Goal: Information Seeking & Learning: Compare options

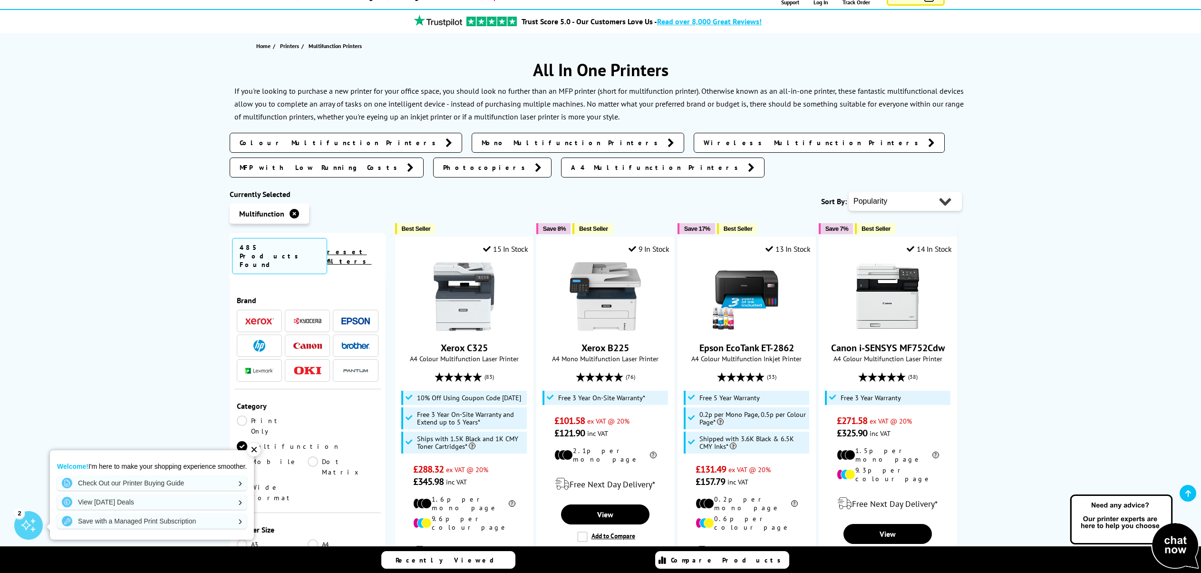
scroll to position [143, 0]
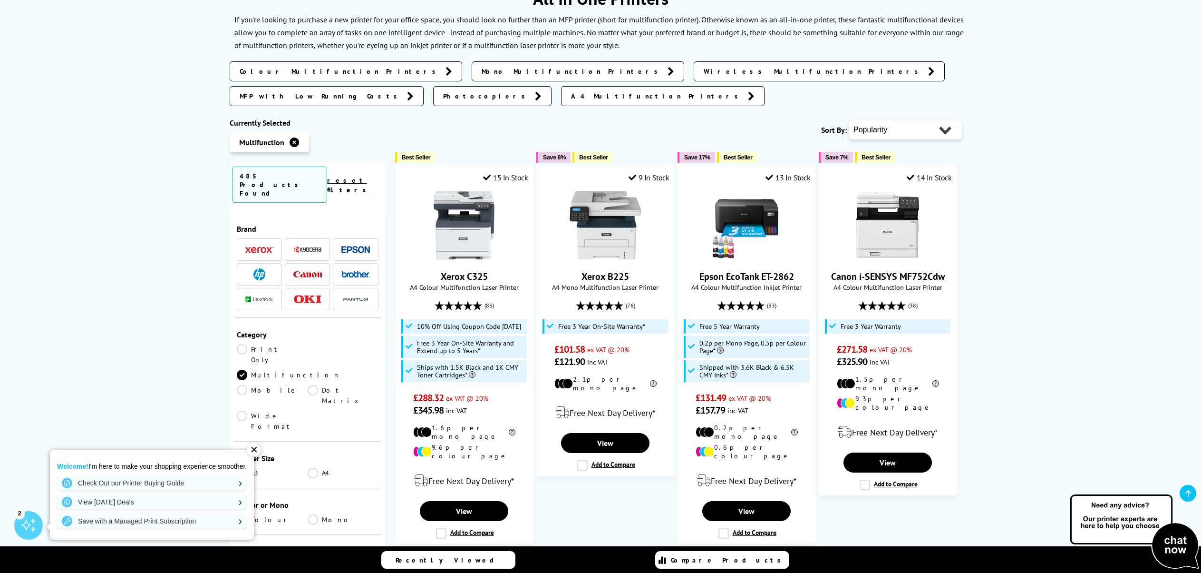
click at [254, 451] on div "✕" at bounding box center [253, 449] width 13 height 13
click at [238, 468] on link "A3" at bounding box center [272, 473] width 71 height 10
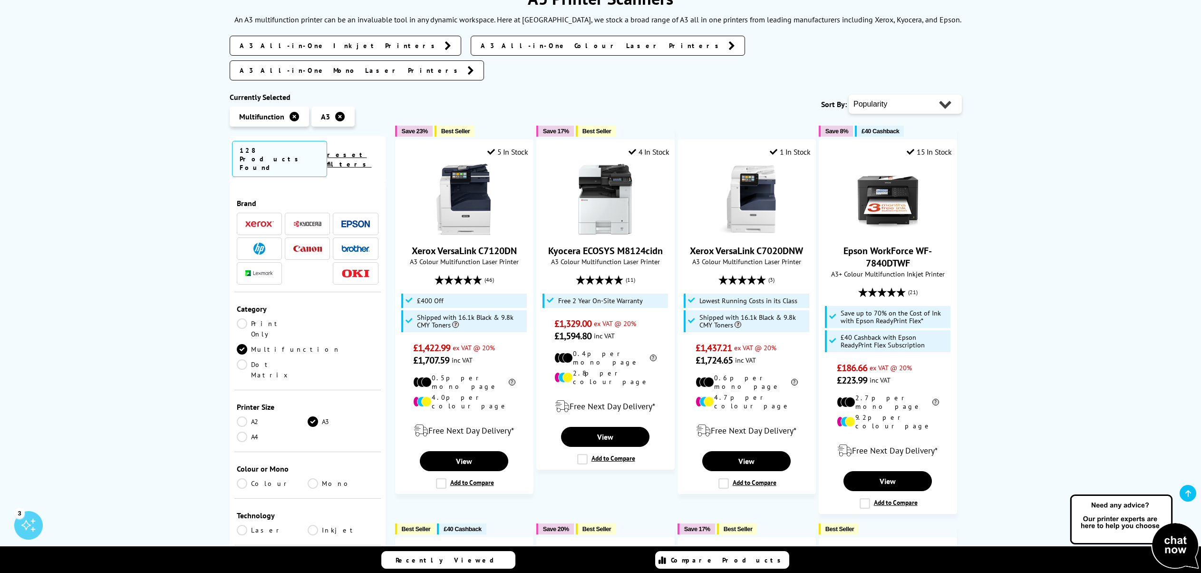
click at [241, 431] on link "A4" at bounding box center [272, 436] width 71 height 10
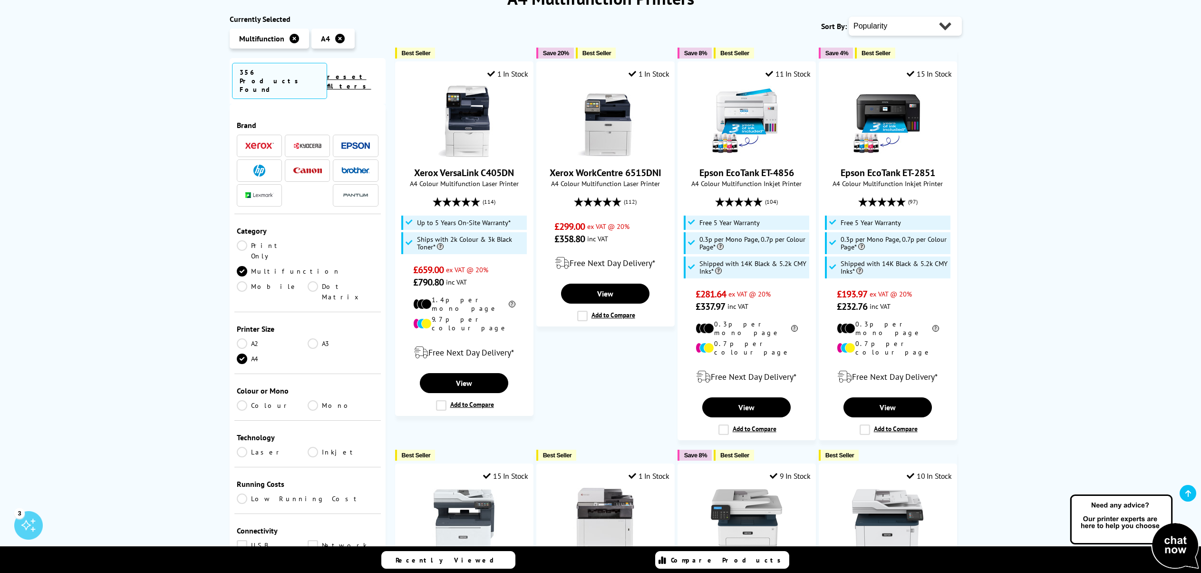
click at [312, 338] on link "A3" at bounding box center [343, 343] width 71 height 10
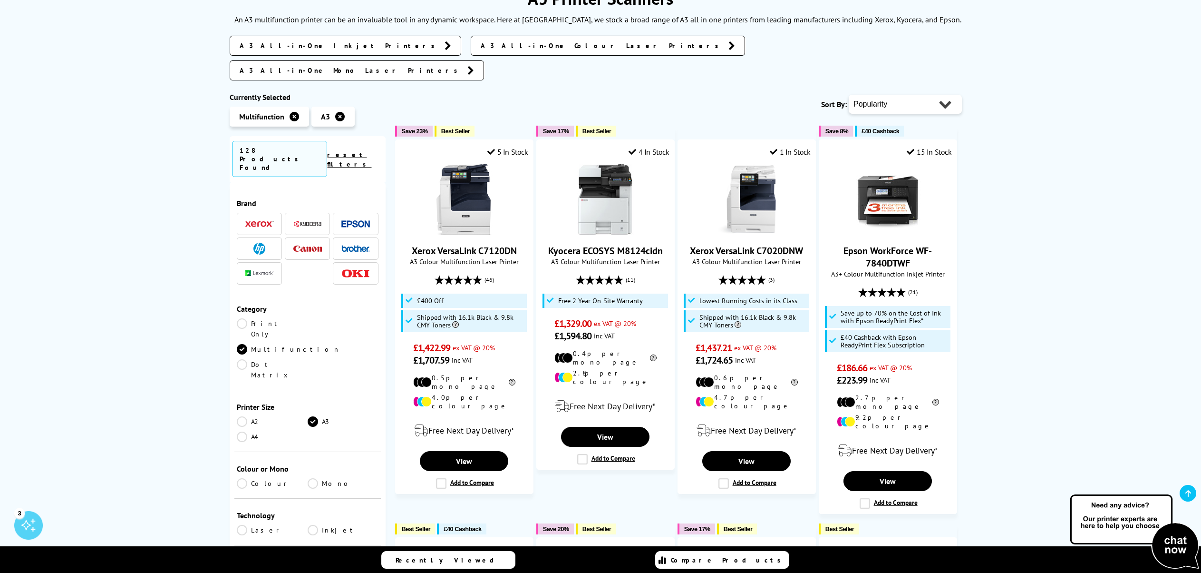
click at [240, 478] on link "Colour" at bounding box center [272, 483] width 71 height 10
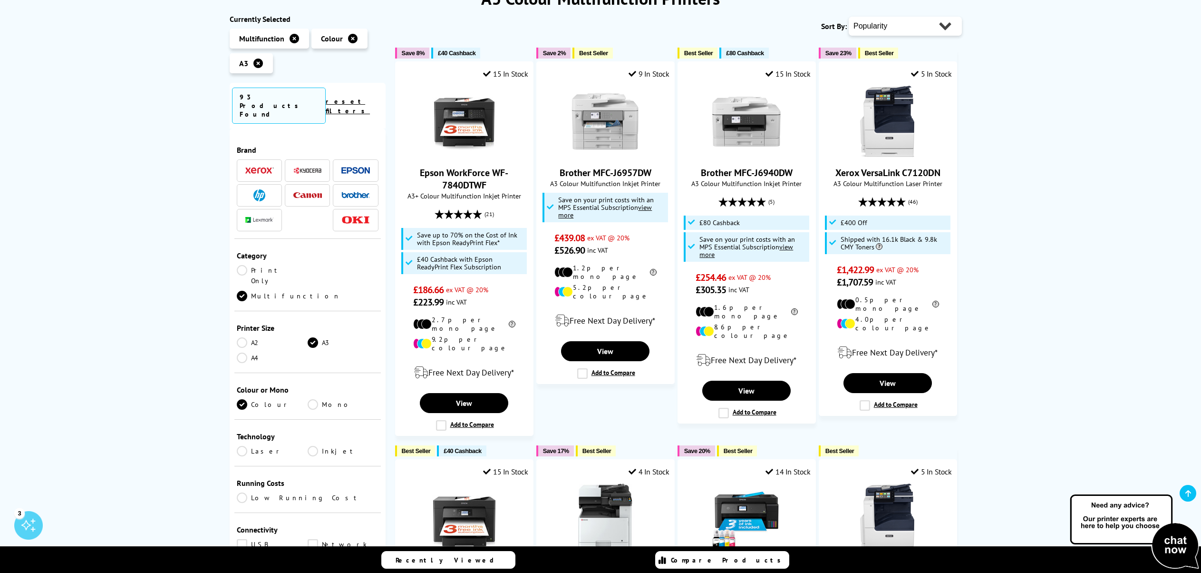
click at [244, 446] on link "Laser" at bounding box center [272, 451] width 71 height 10
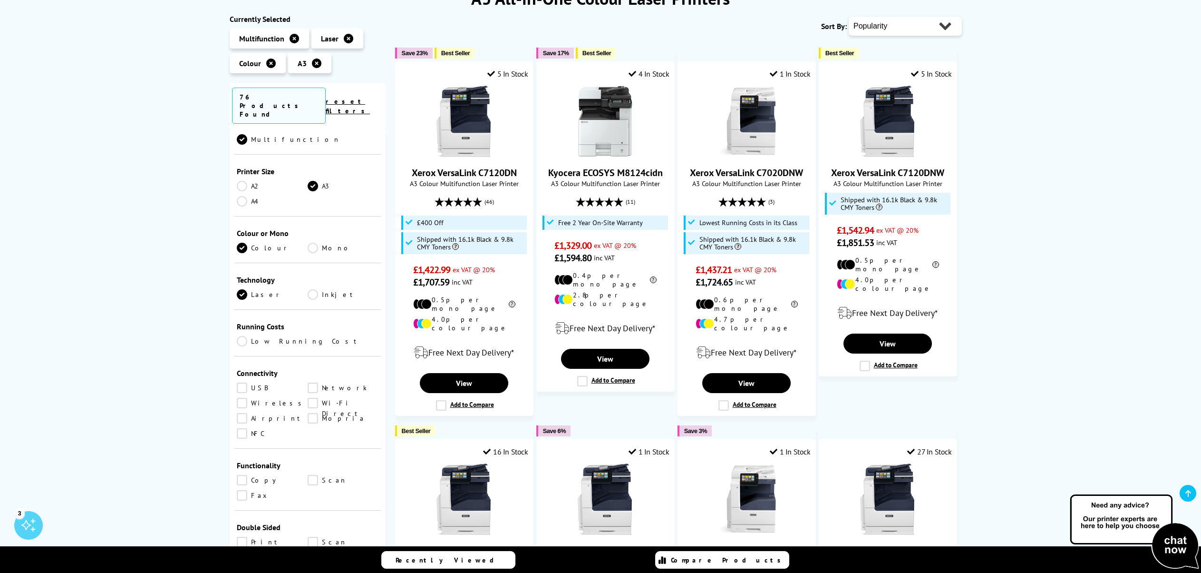
scroll to position [143, 0]
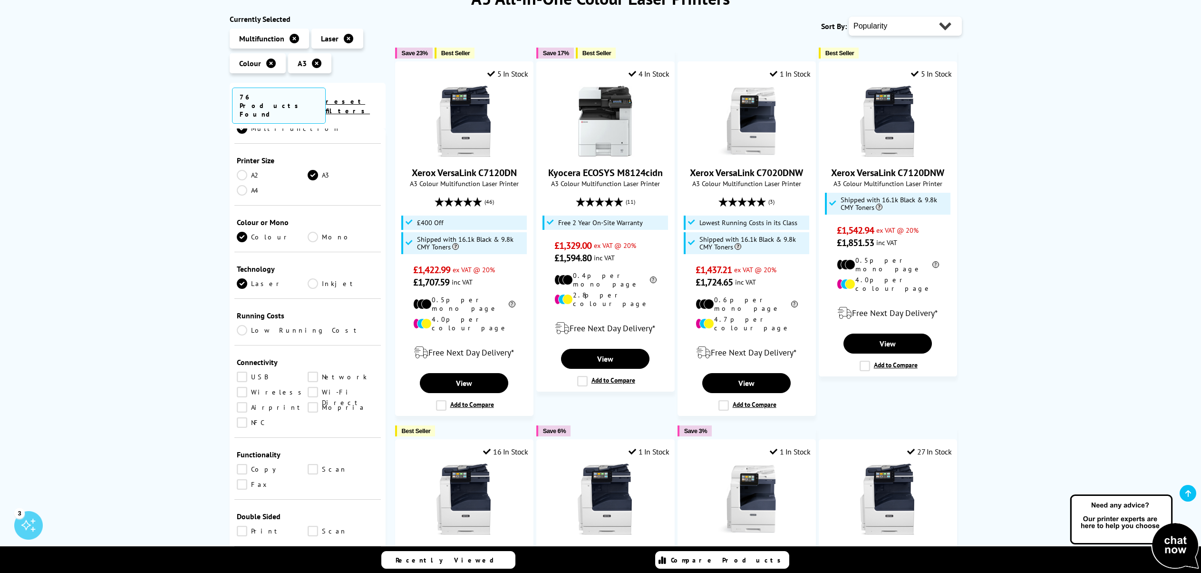
click at [238, 464] on link "Copy" at bounding box center [272, 469] width 71 height 10
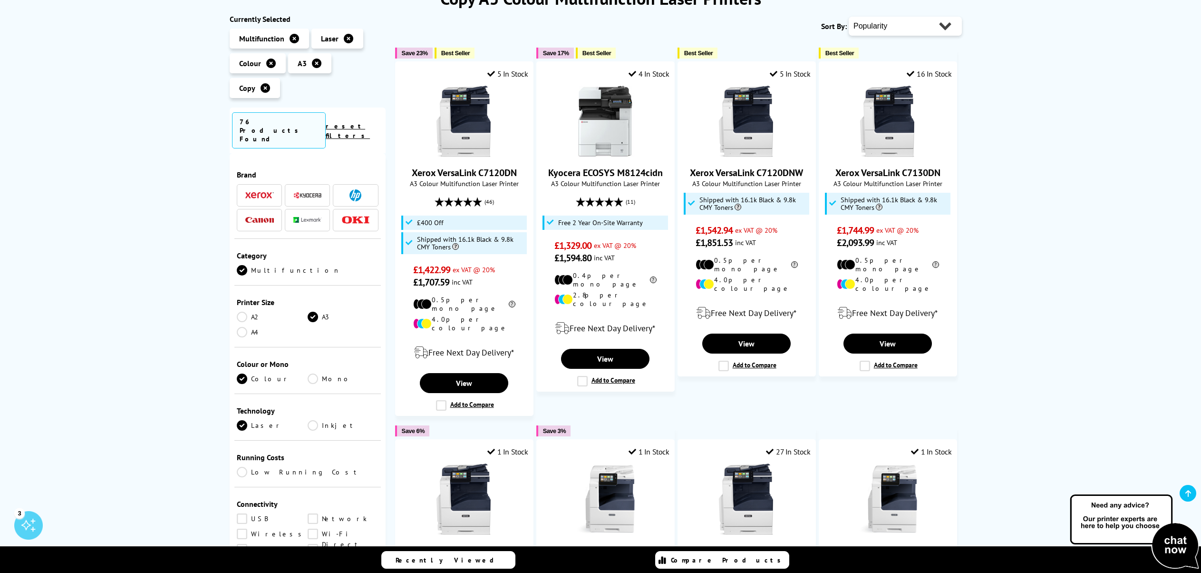
scroll to position [143, 0]
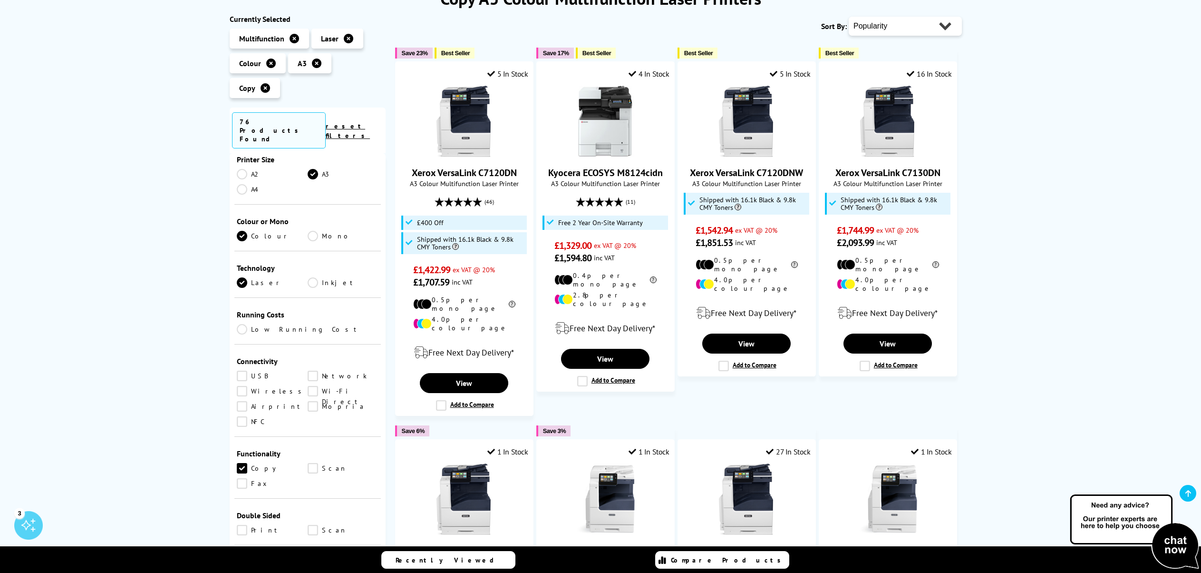
click at [242, 478] on link "Fax" at bounding box center [272, 483] width 71 height 10
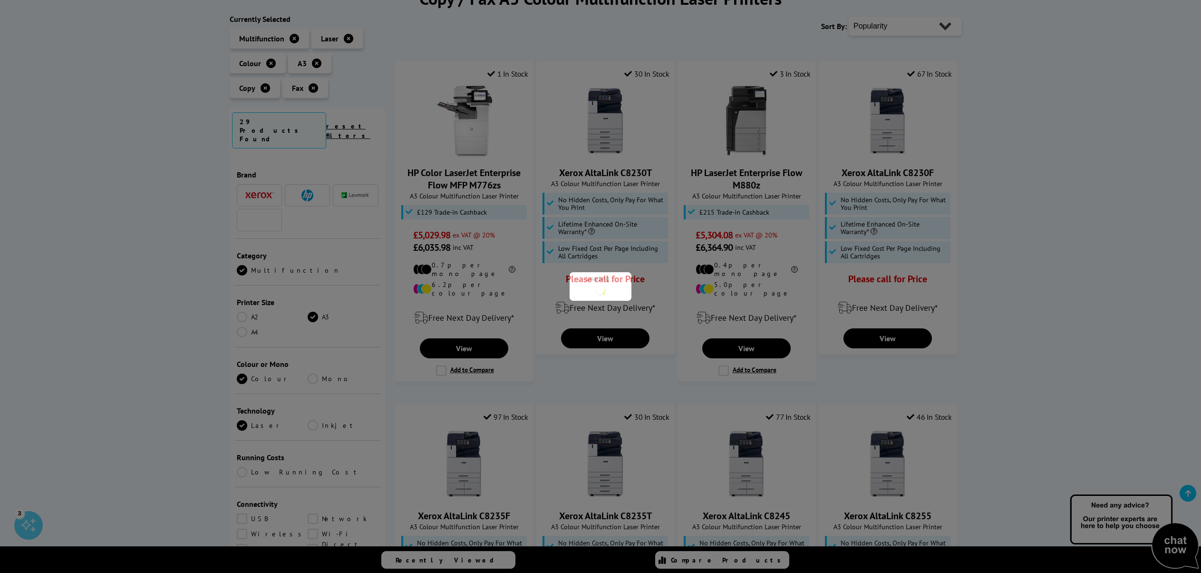
scroll to position [143, 0]
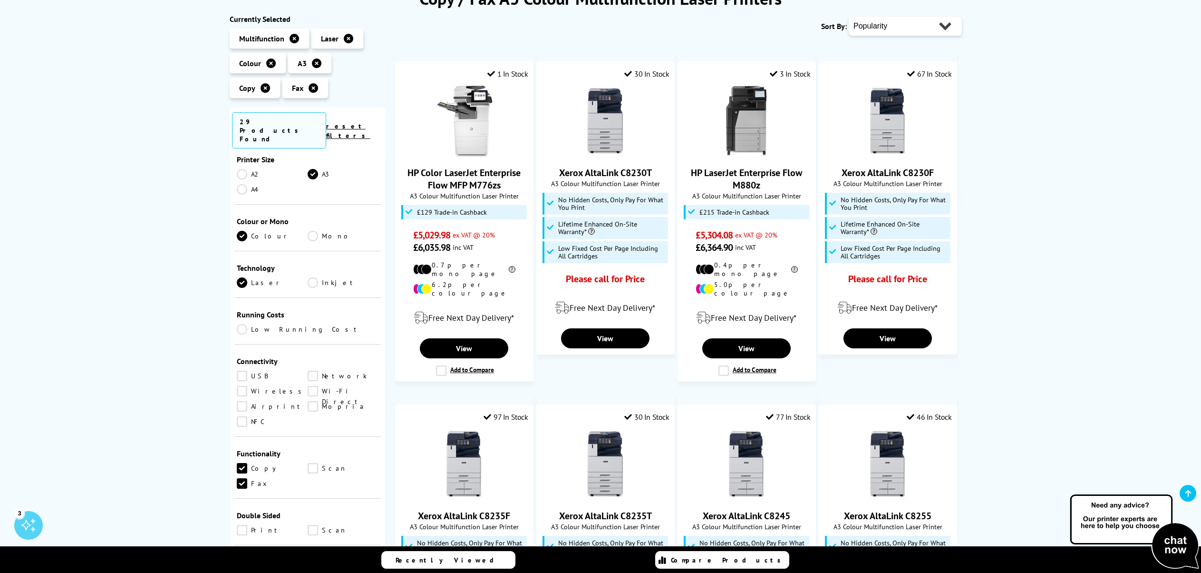
click at [312, 463] on link "Scan" at bounding box center [343, 468] width 71 height 10
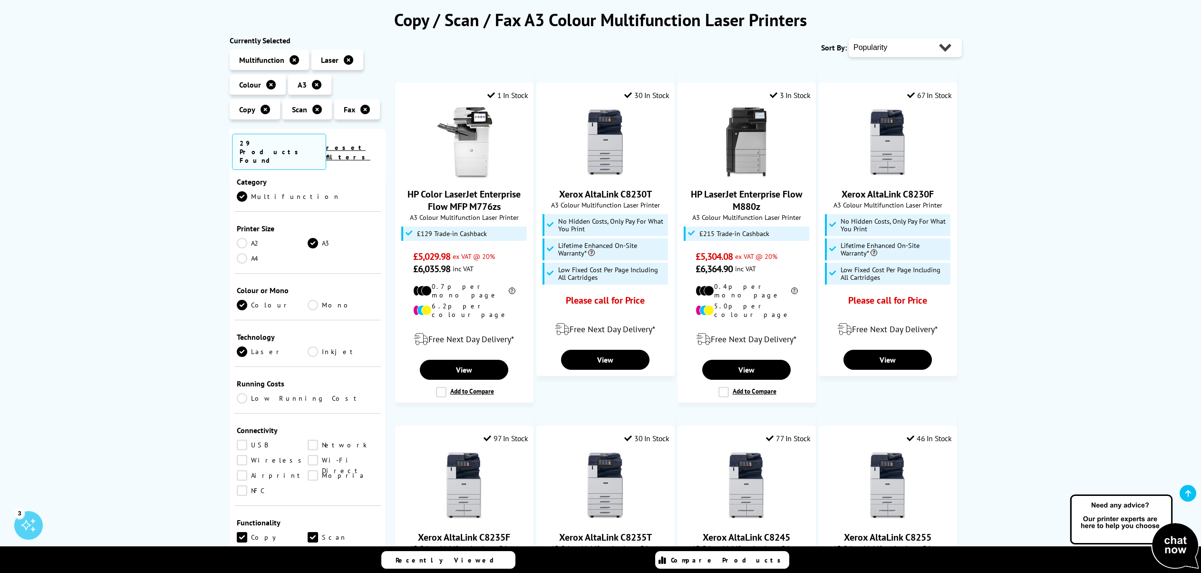
scroll to position [143, 0]
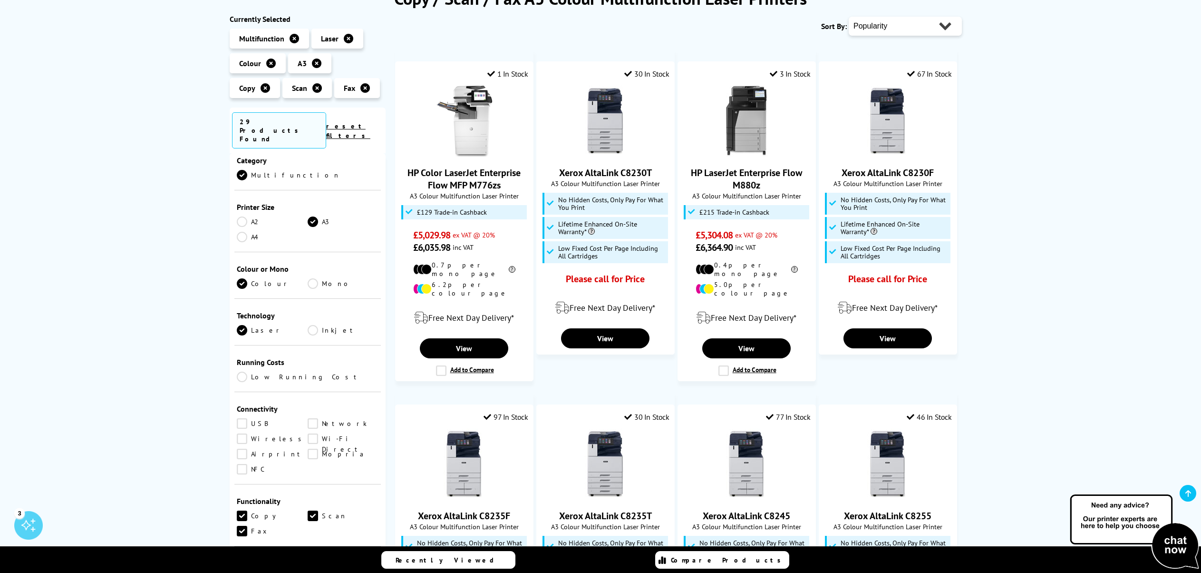
click at [311, 418] on link "Network" at bounding box center [343, 423] width 71 height 10
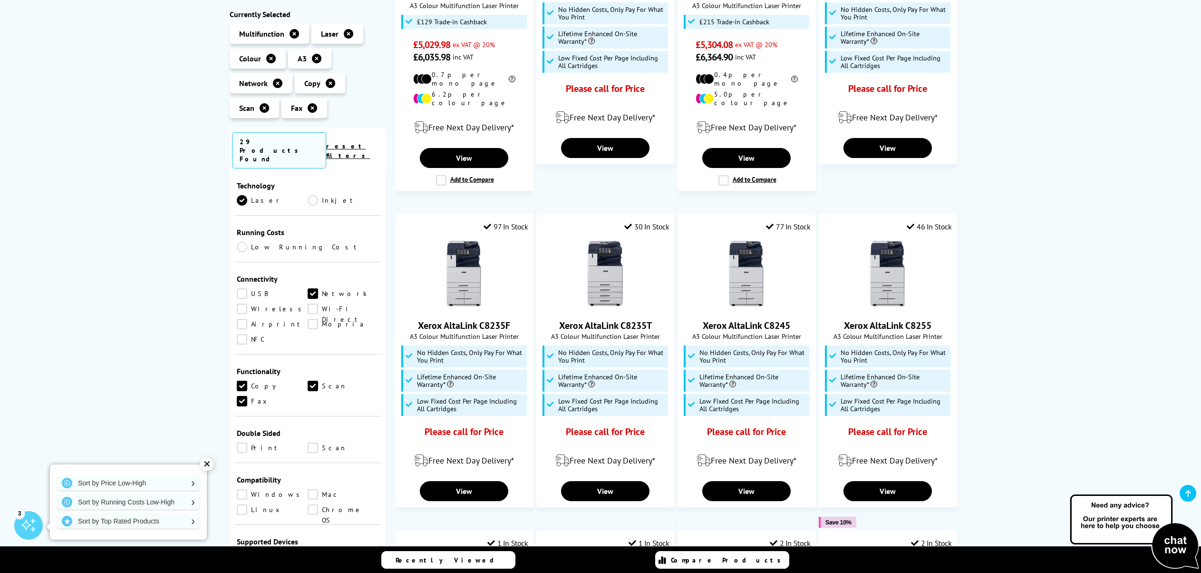
scroll to position [333, 0]
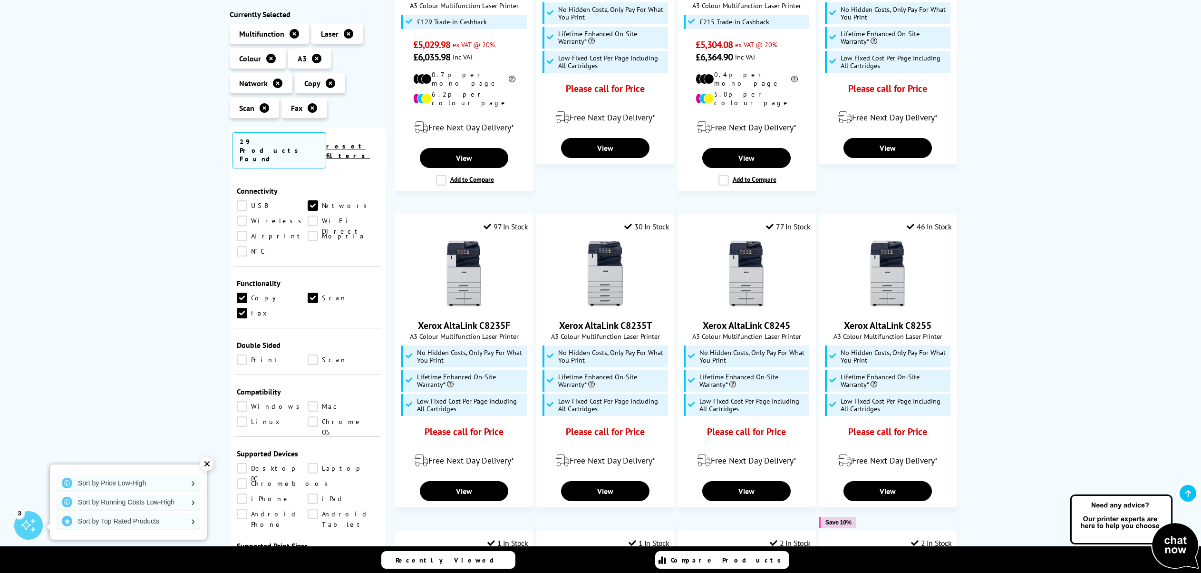
click at [243, 354] on link "Print" at bounding box center [272, 359] width 71 height 10
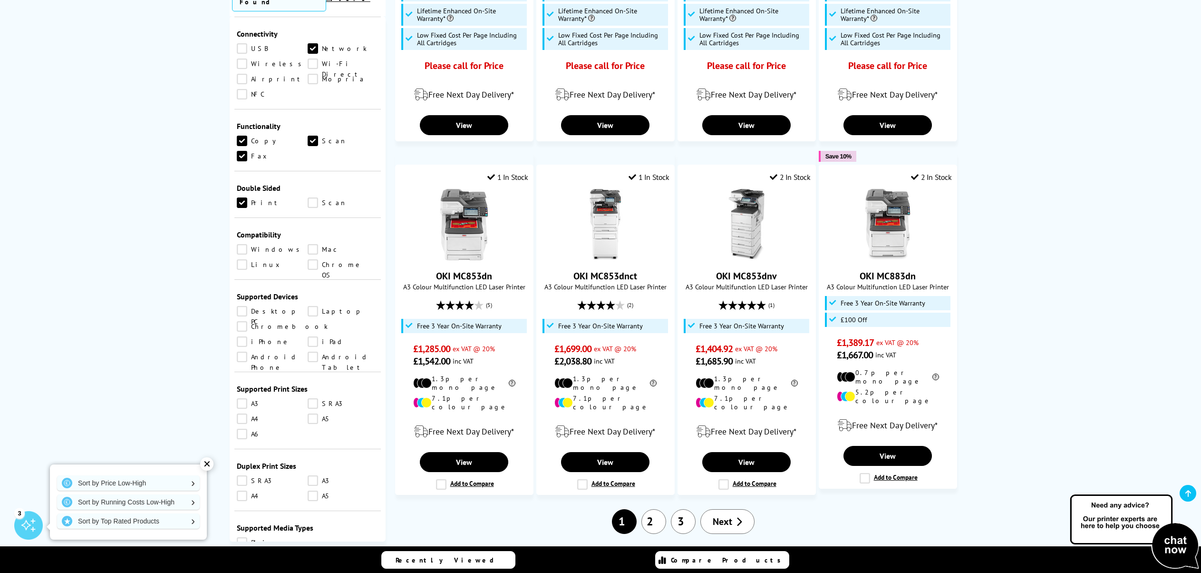
scroll to position [713, 0]
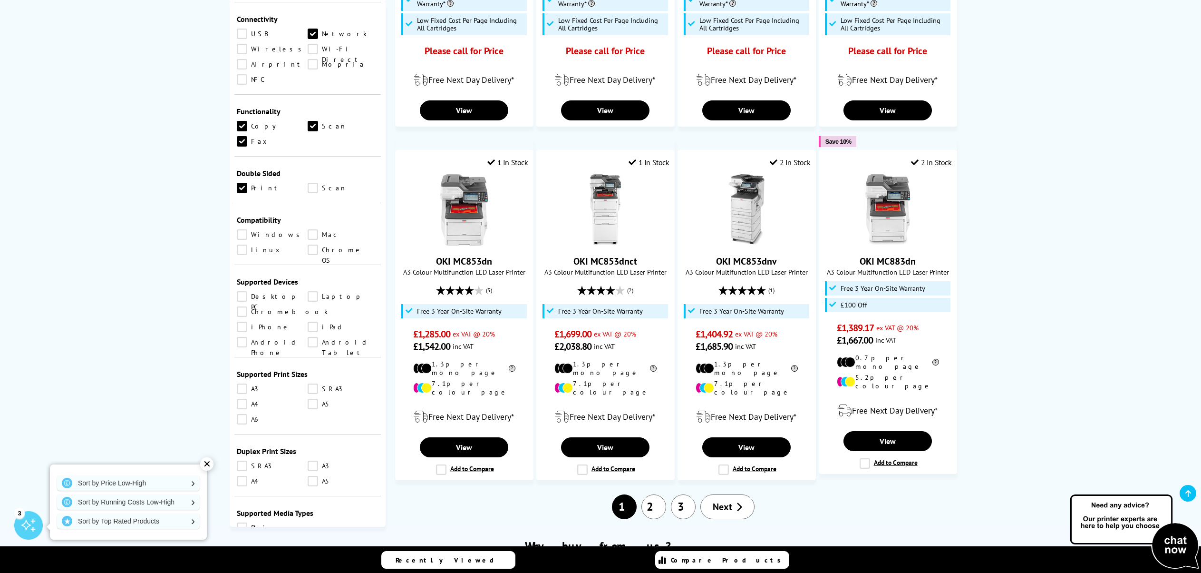
click at [722, 500] on span "Next" at bounding box center [723, 506] width 20 height 12
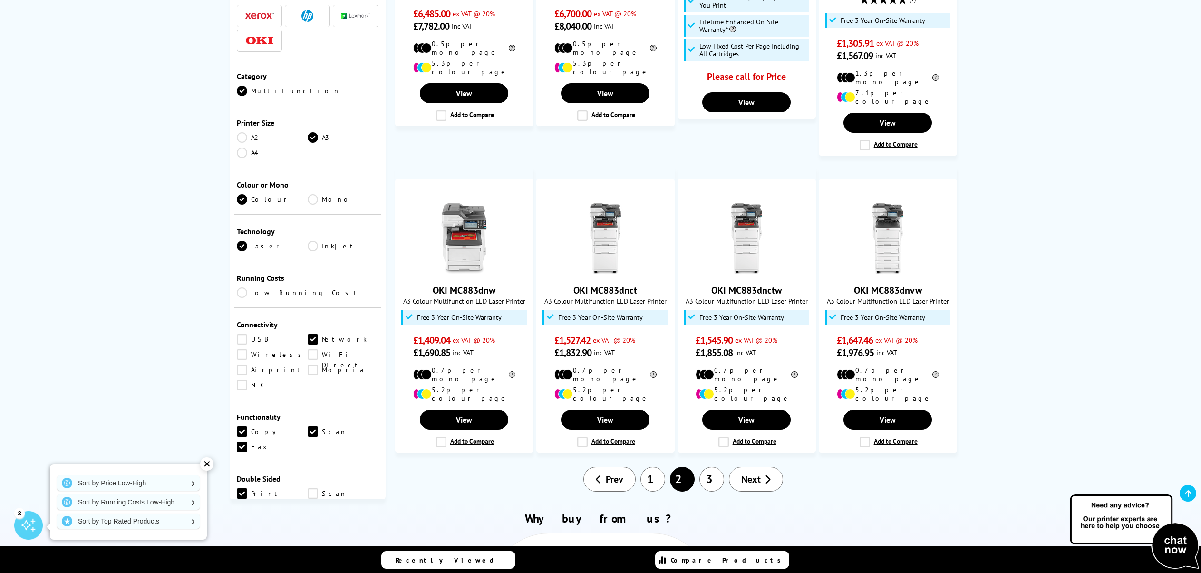
scroll to position [713, 0]
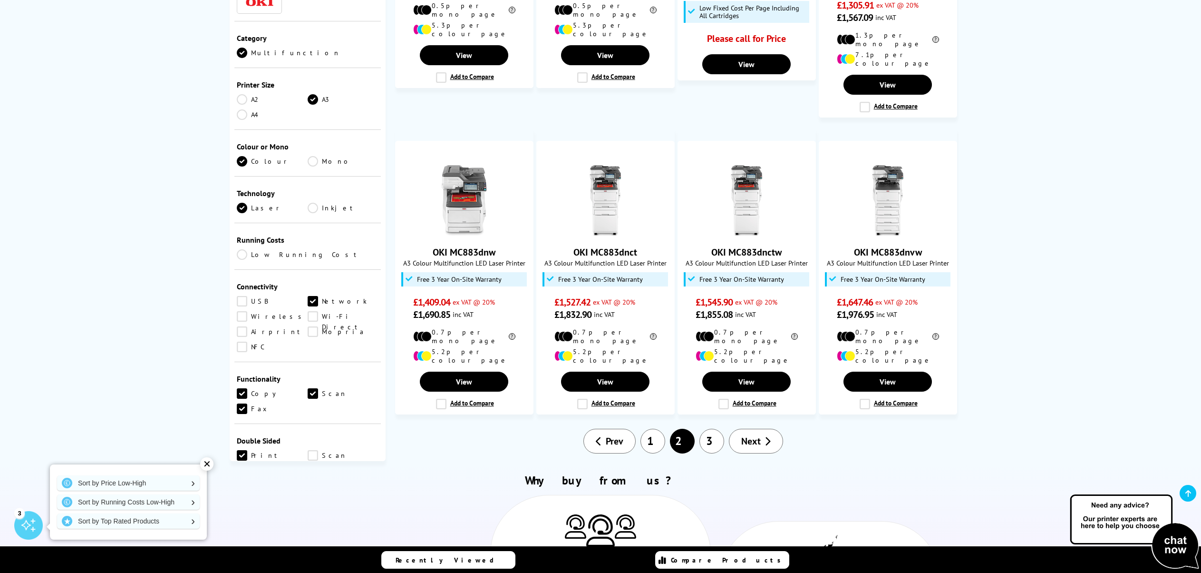
click at [771, 429] on link "Next" at bounding box center [756, 441] width 54 height 25
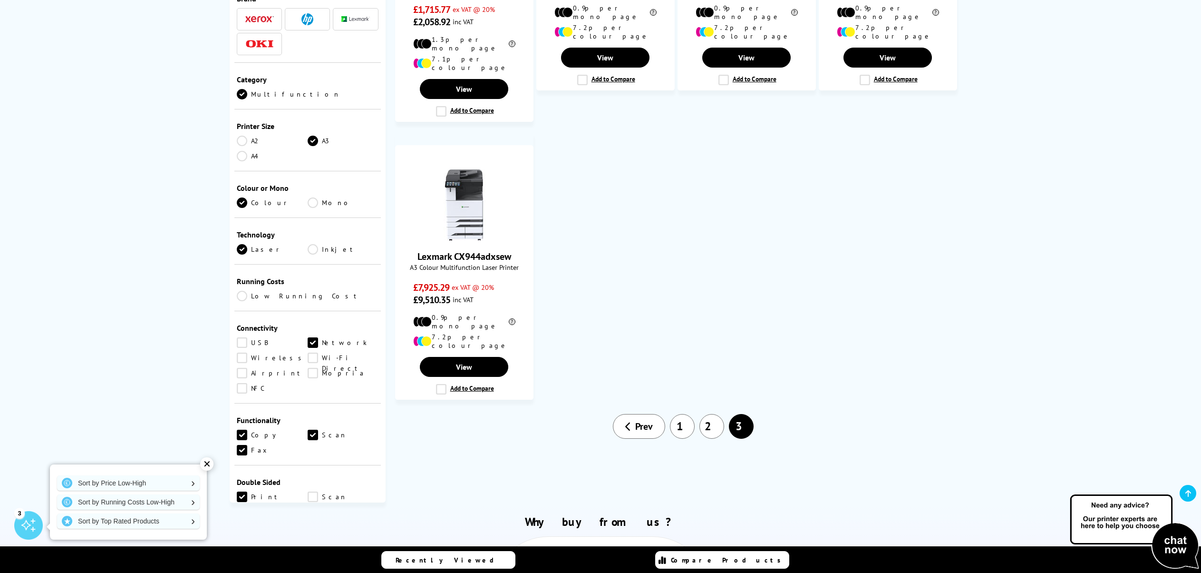
scroll to position [381, 0]
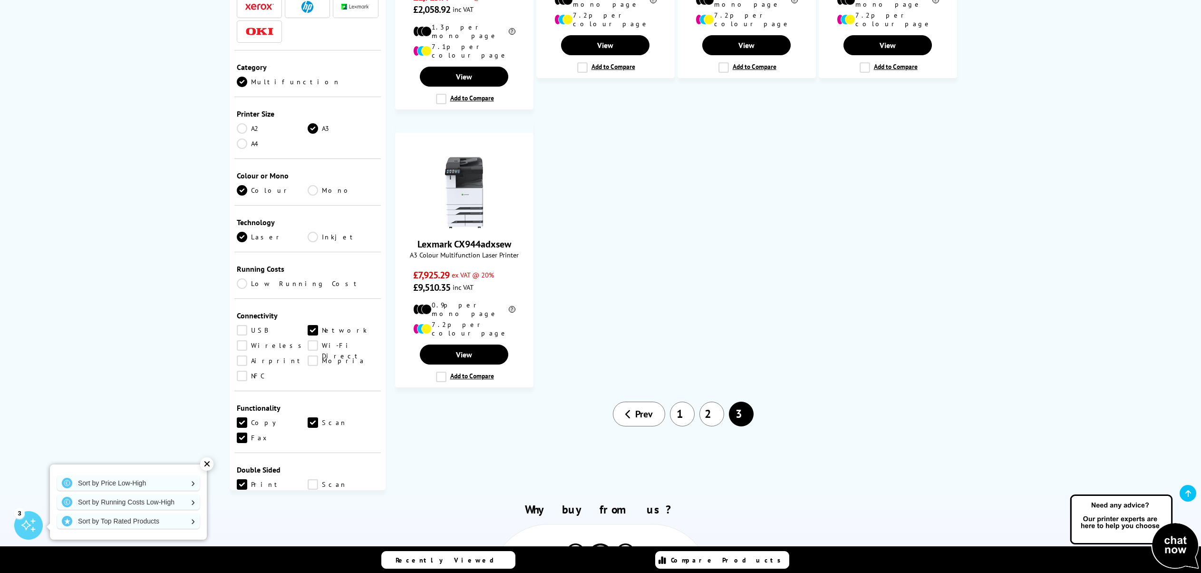
click at [708, 401] on link "2" at bounding box center [712, 413] width 25 height 25
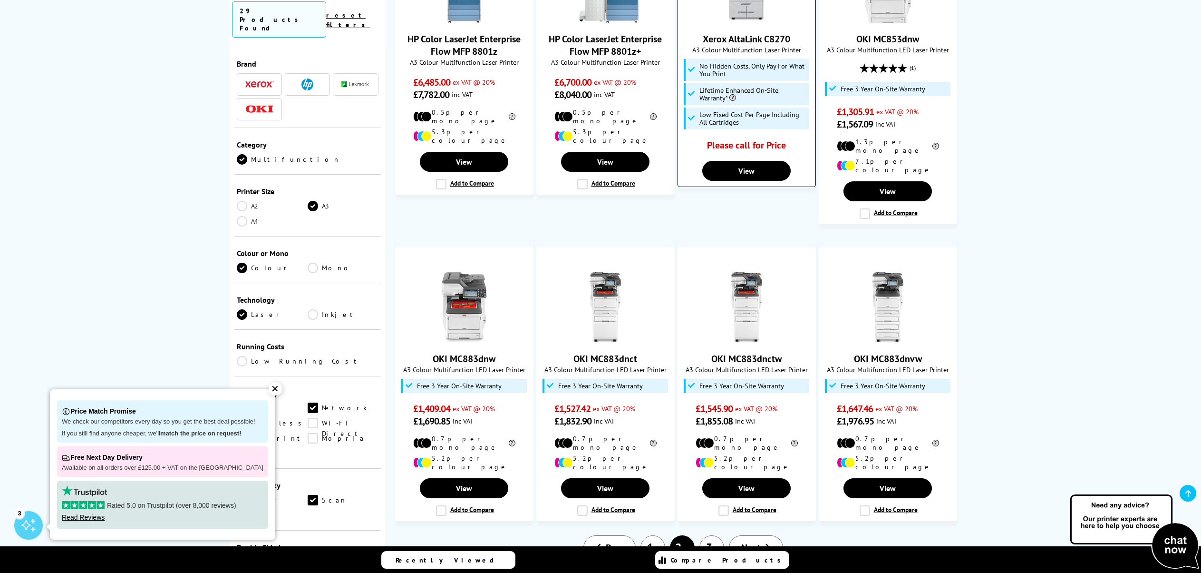
scroll to position [666, 0]
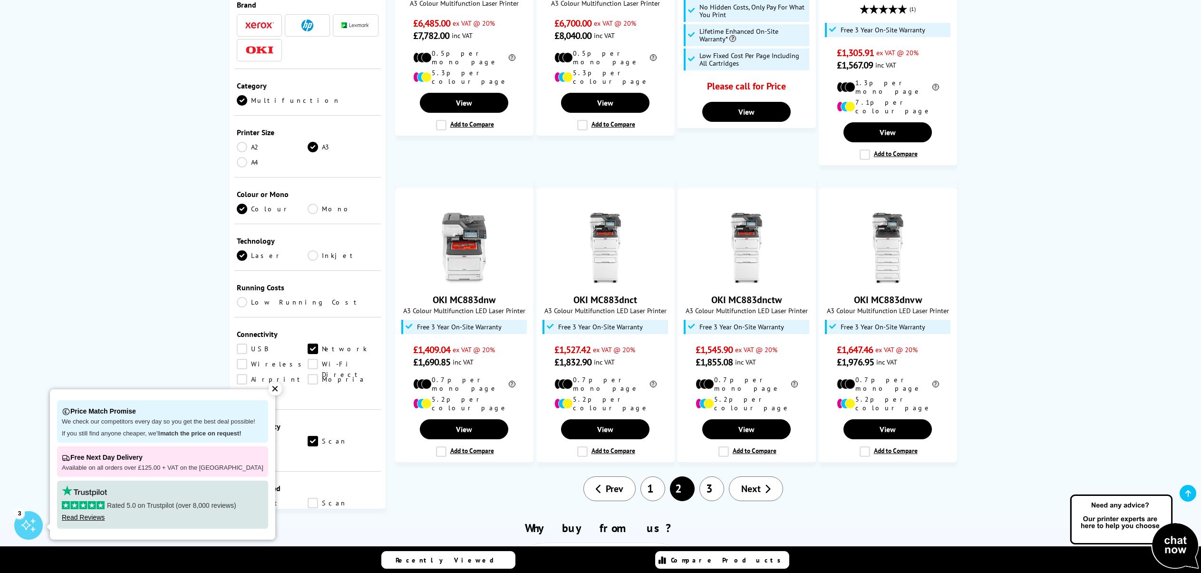
click at [657, 476] on link "1" at bounding box center [653, 488] width 25 height 25
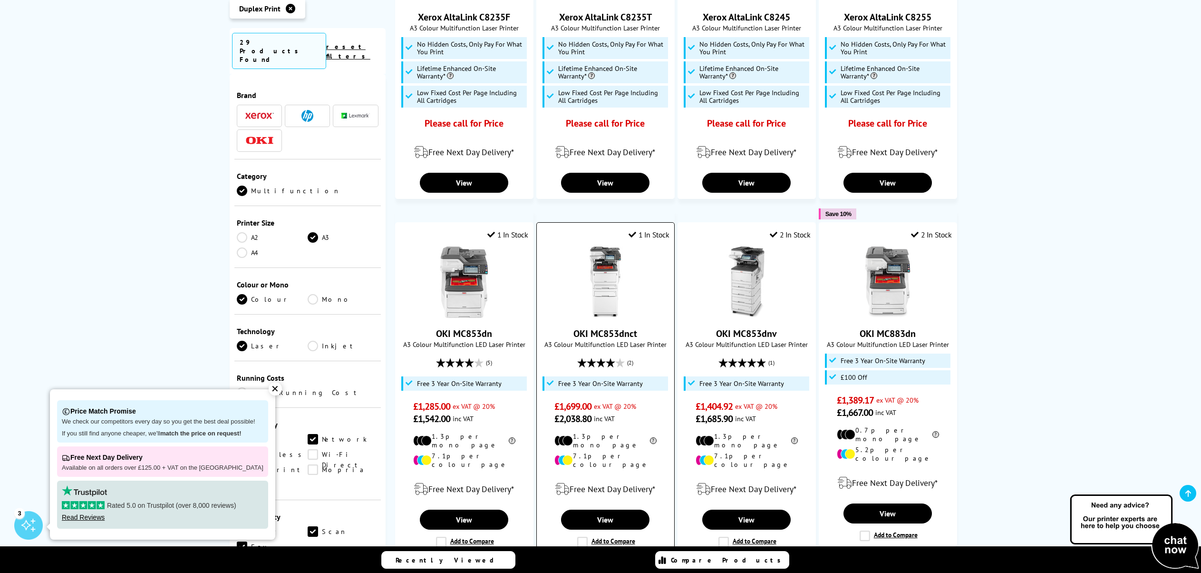
scroll to position [666, 0]
